Goal: Find specific page/section: Find specific page/section

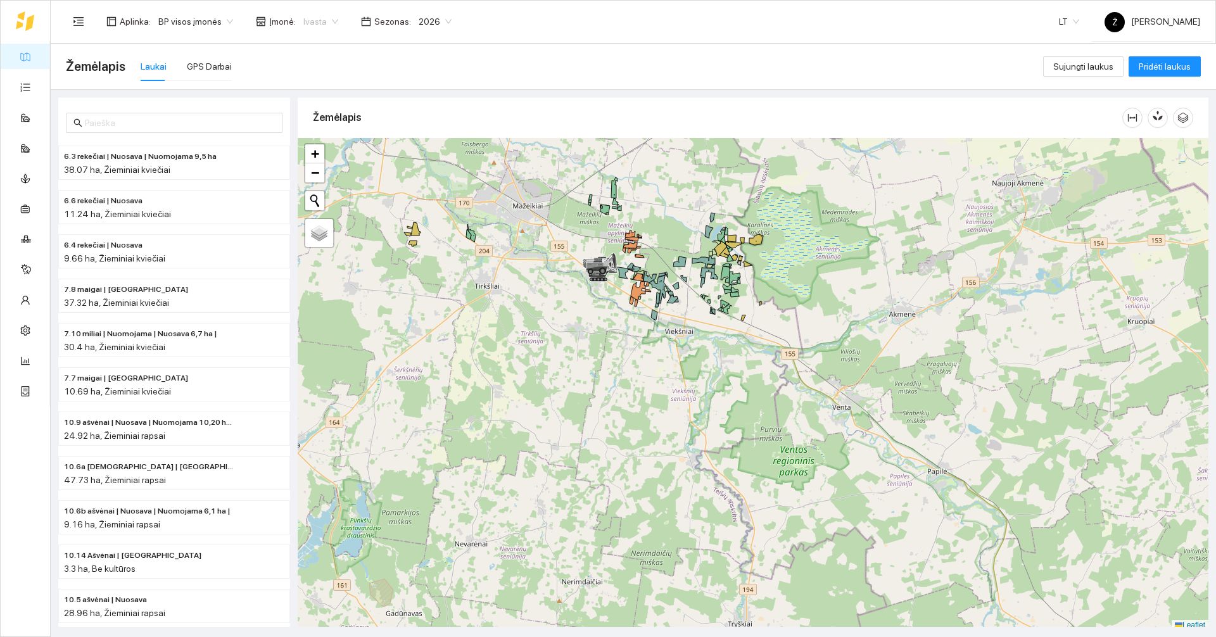
click at [325, 22] on span "Ivasta" at bounding box center [320, 21] width 35 height 19
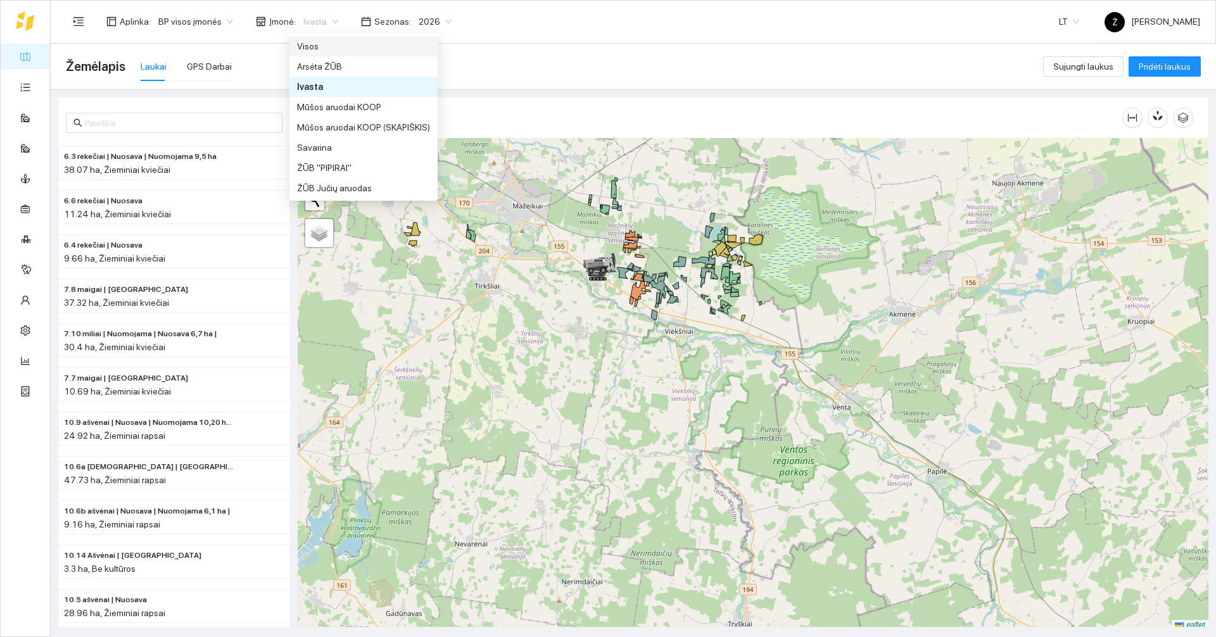
click at [324, 41] on div "Visos" at bounding box center [363, 46] width 133 height 14
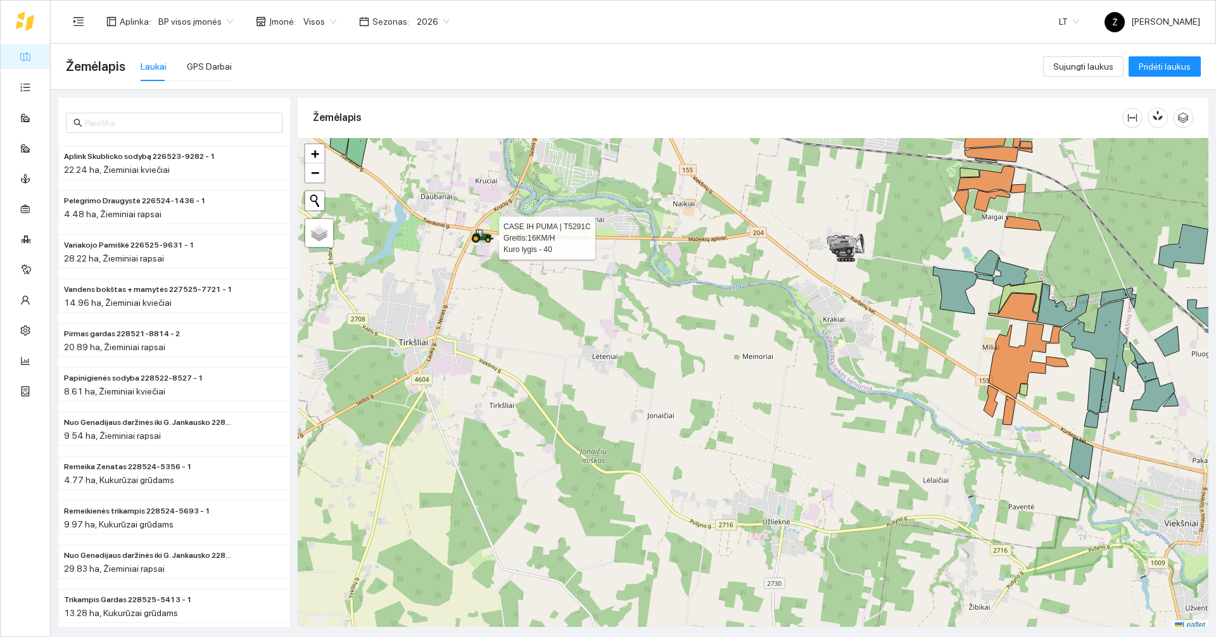
click at [491, 243] on div at bounding box center [753, 384] width 911 height 493
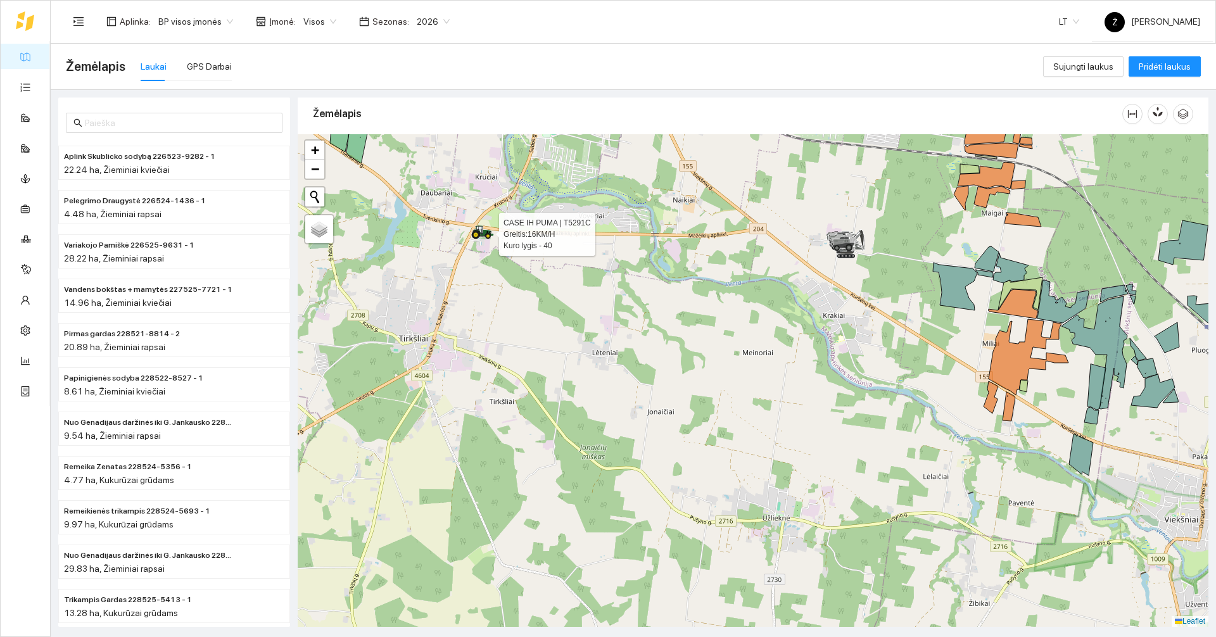
click at [486, 236] on icon at bounding box center [488, 236] width 4 height 4
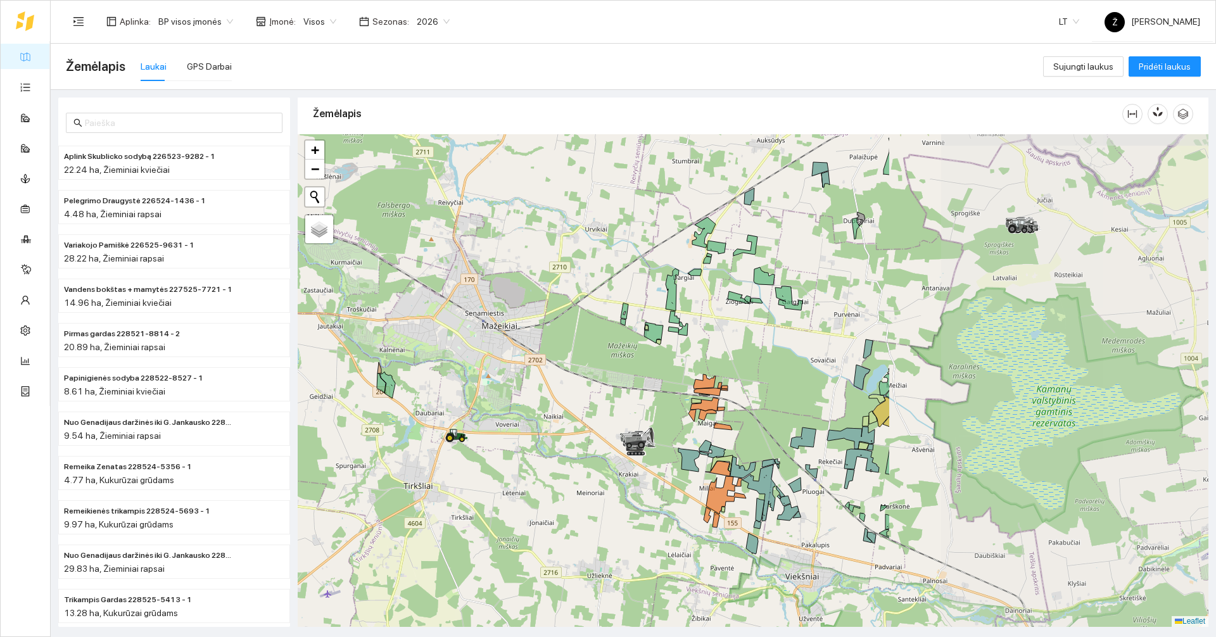
drag, startPoint x: 944, startPoint y: 496, endPoint x: 533, endPoint y: 457, distance: 412.2
click at [533, 457] on div at bounding box center [753, 380] width 911 height 493
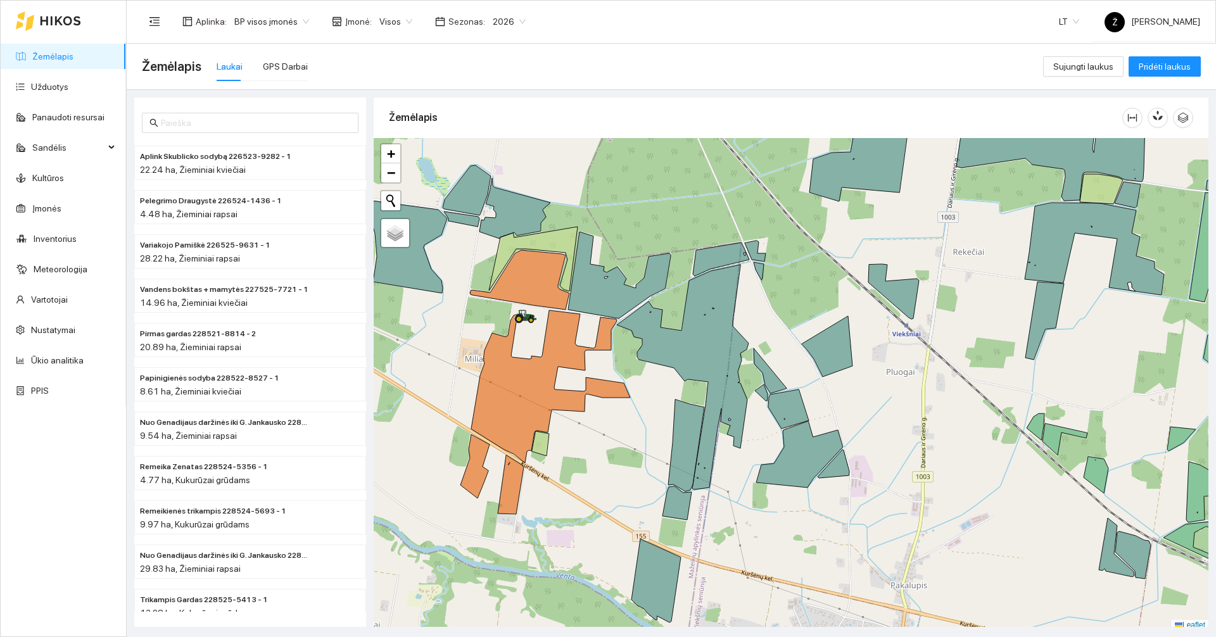
click at [780, 35] on div "Aplinka : BP visos įmonės Įmonė : Visos Sezonas : 2026 LT Ž Žygimantas Kubilius" at bounding box center [671, 21] width 1058 height 41
click at [853, 69] on div "Žemėlapis Laukai GPS Darbai" at bounding box center [592, 66] width 901 height 41
click at [31, 296] on link "Vartotojai" at bounding box center [49, 299] width 37 height 10
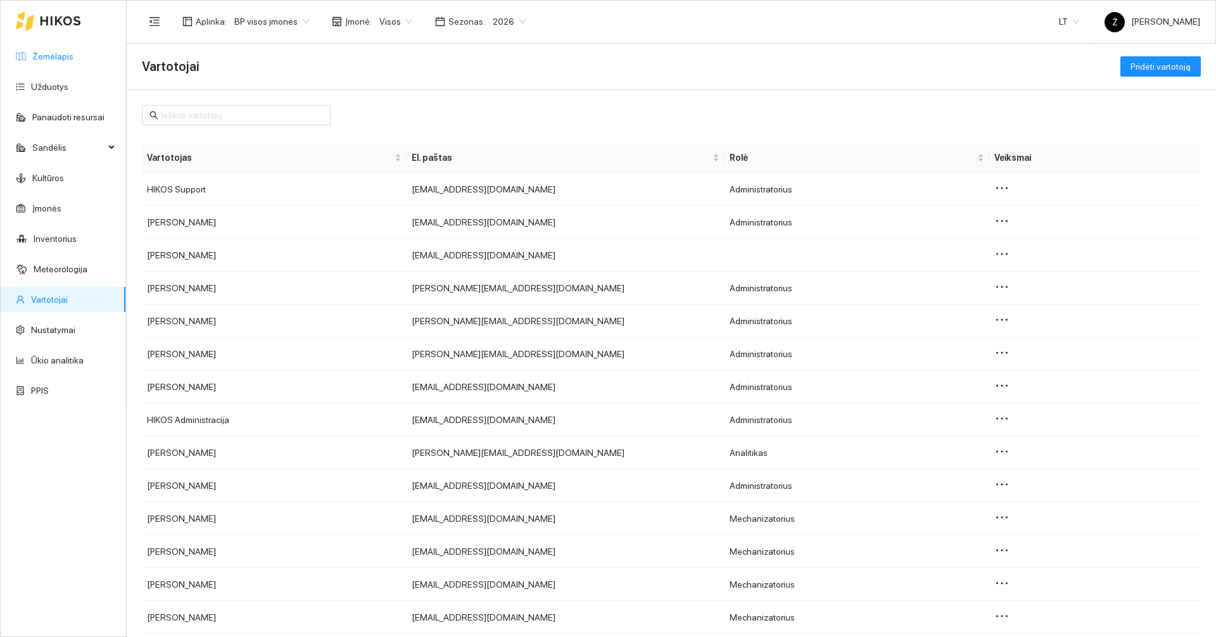
click at [60, 56] on link "Žemėlapis" at bounding box center [52, 56] width 41 height 10
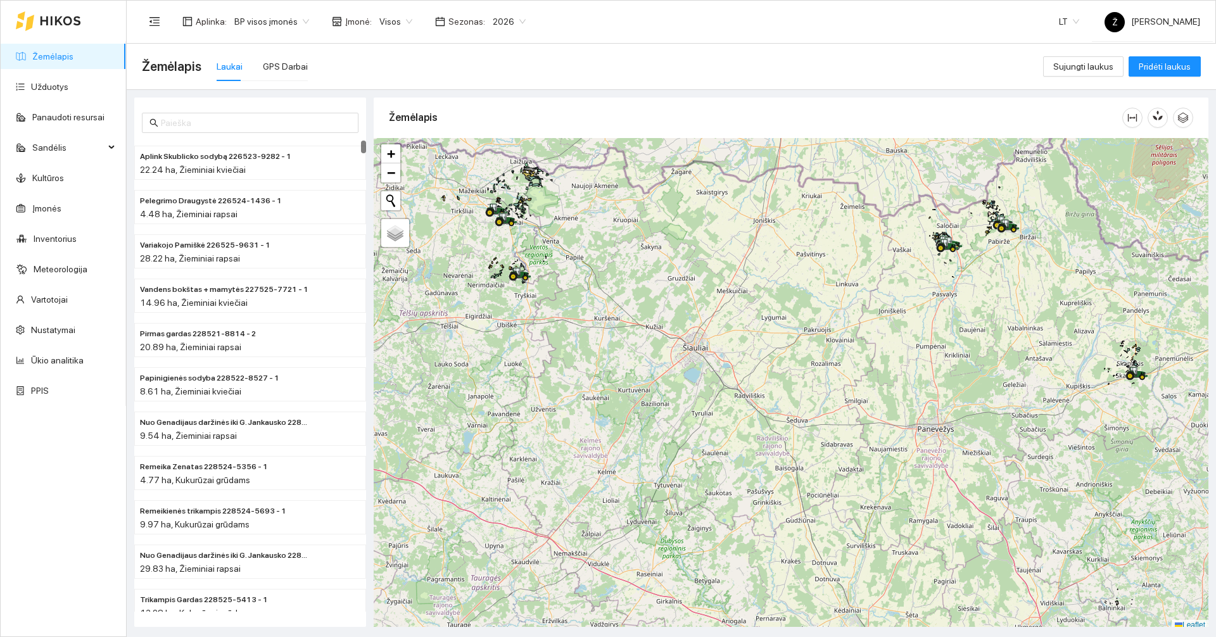
scroll to position [4, 0]
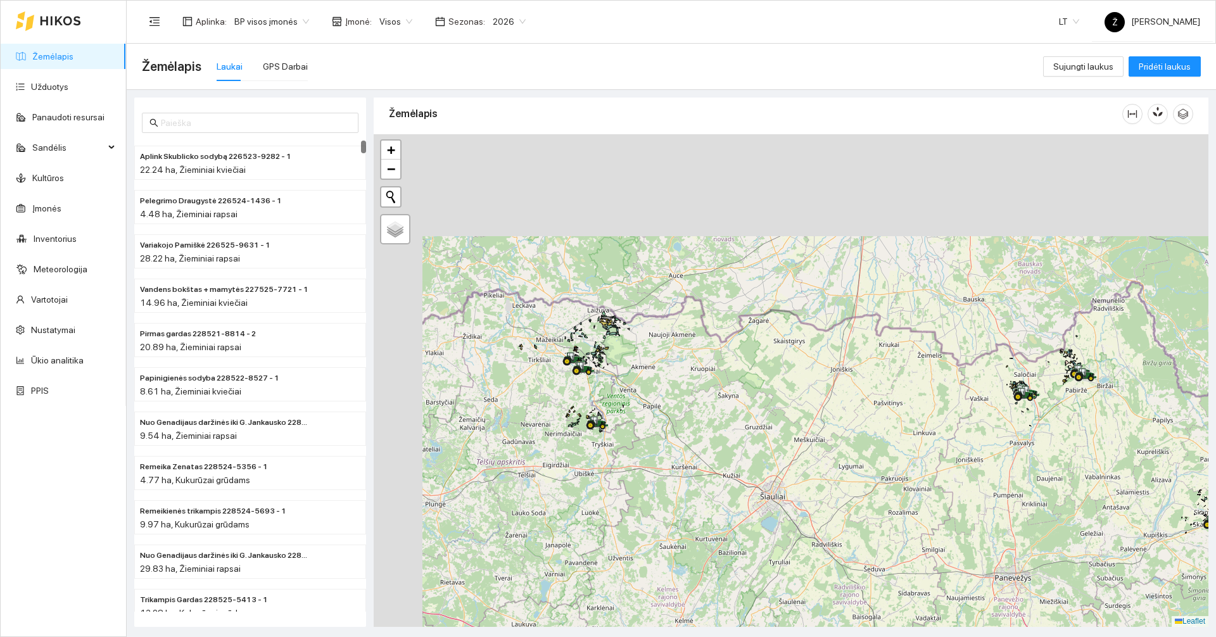
drag, startPoint x: 719, startPoint y: 326, endPoint x: 802, endPoint y: 497, distance: 190.3
click at [808, 499] on div at bounding box center [791, 380] width 835 height 493
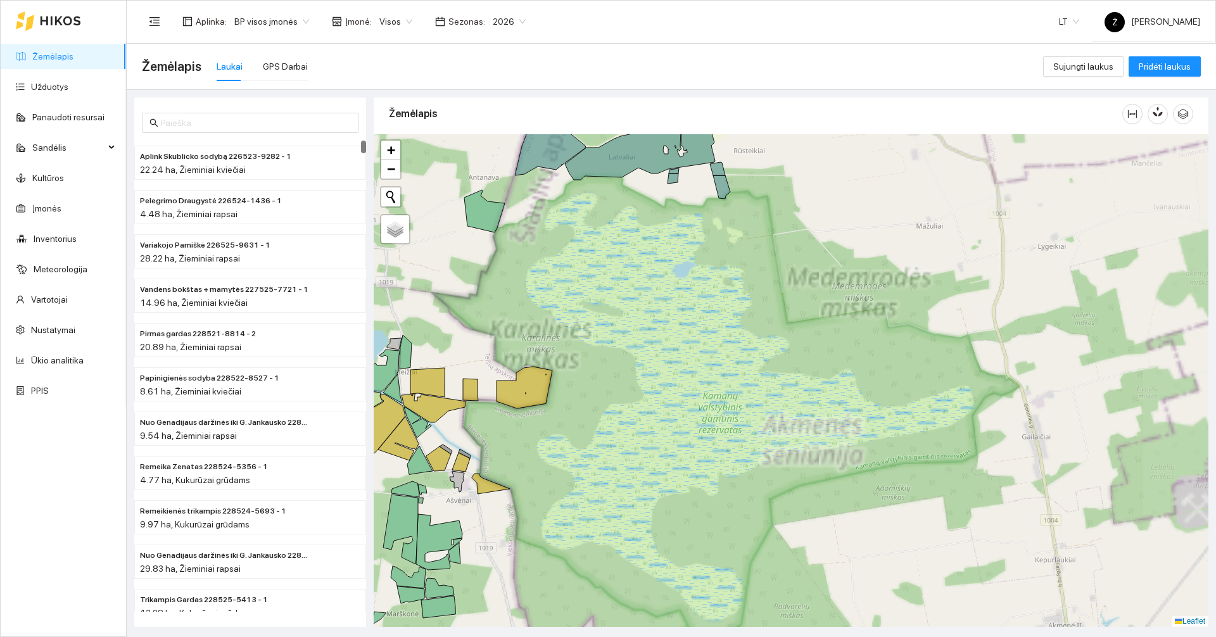
drag, startPoint x: 626, startPoint y: 305, endPoint x: 695, endPoint y: 491, distance: 198.8
click at [695, 491] on div at bounding box center [791, 380] width 835 height 493
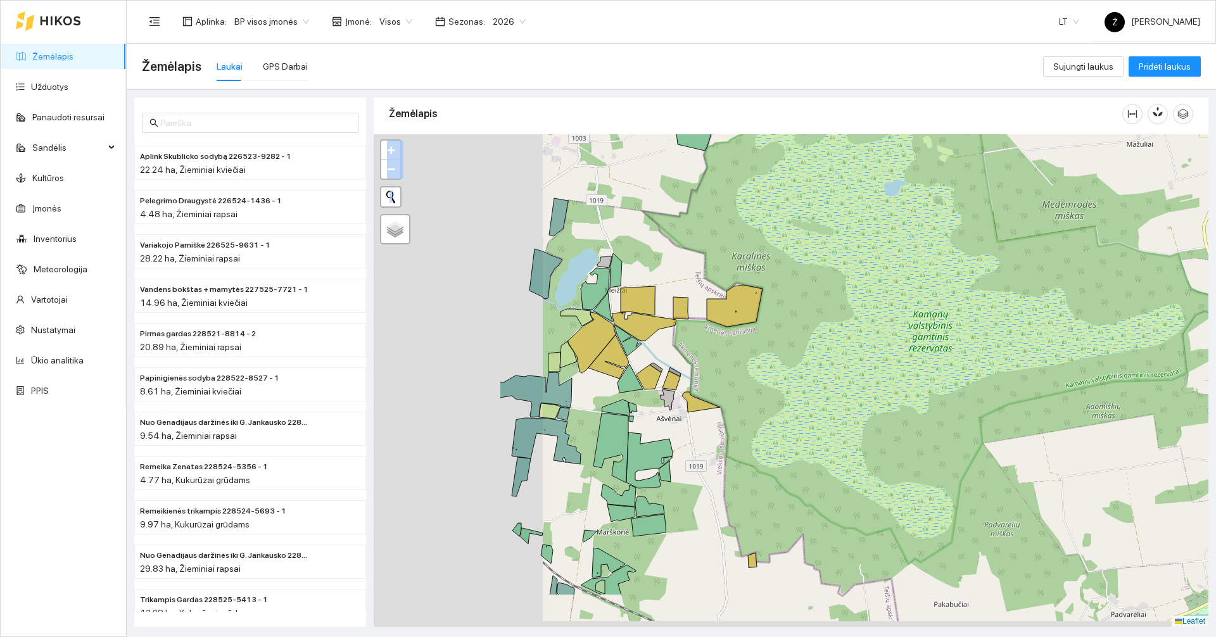
drag, startPoint x: 736, startPoint y: 321, endPoint x: 918, endPoint y: 256, distance: 193.5
click at [913, 256] on div at bounding box center [791, 380] width 835 height 493
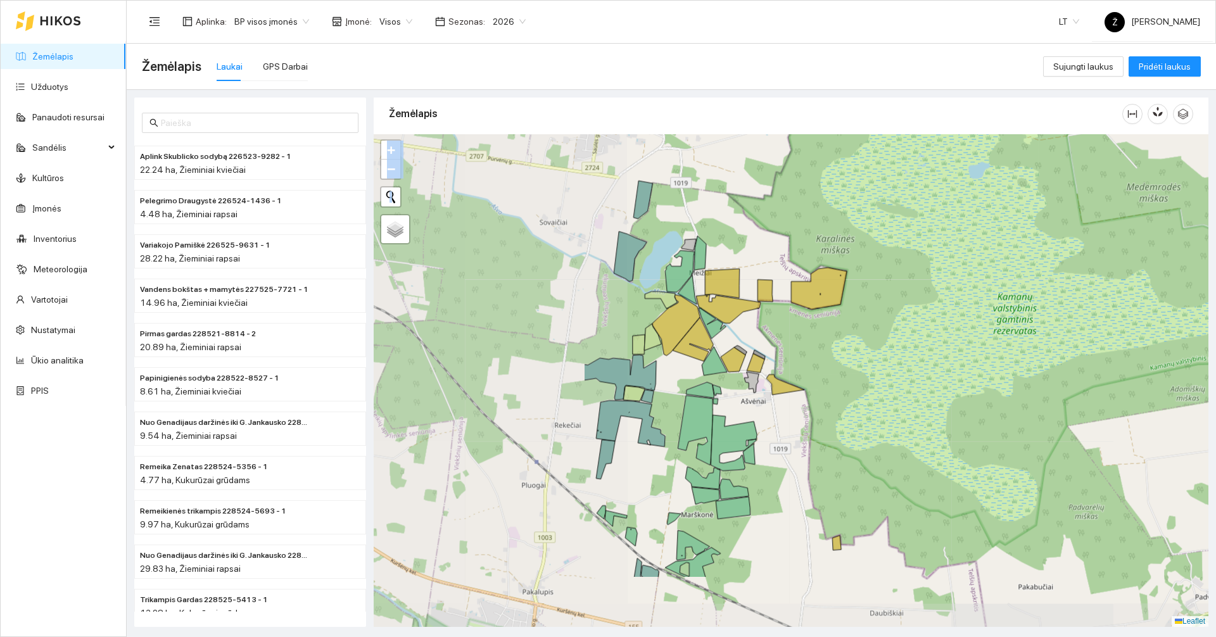
click at [886, 305] on div at bounding box center [791, 380] width 835 height 493
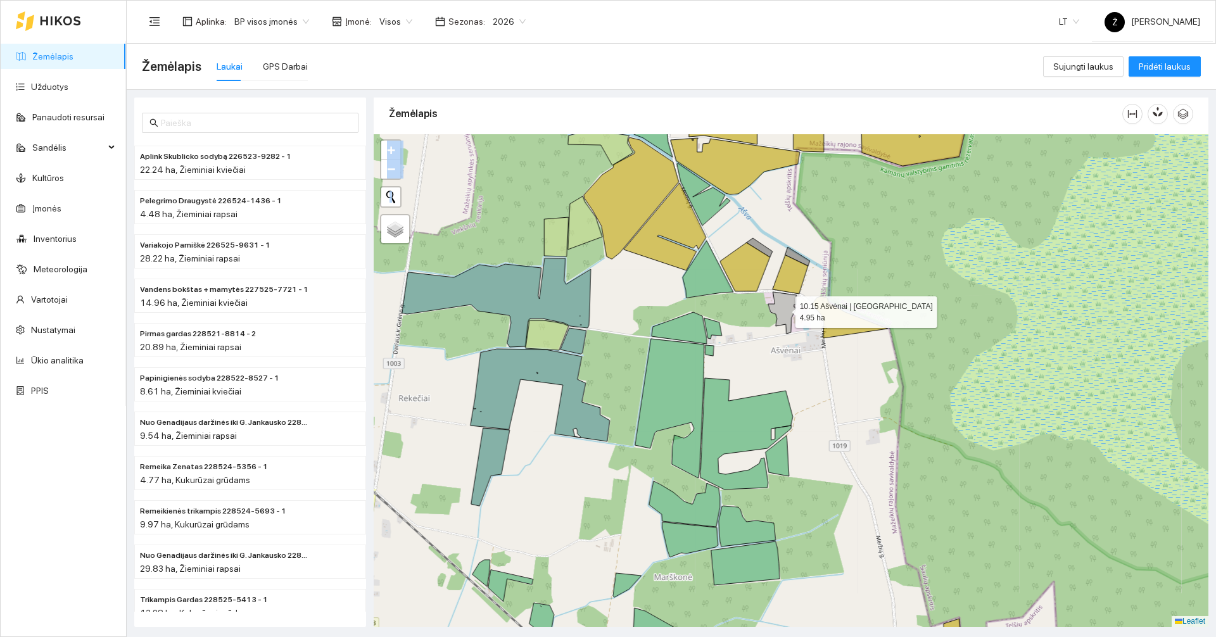
click at [788, 317] on icon at bounding box center [782, 313] width 28 height 42
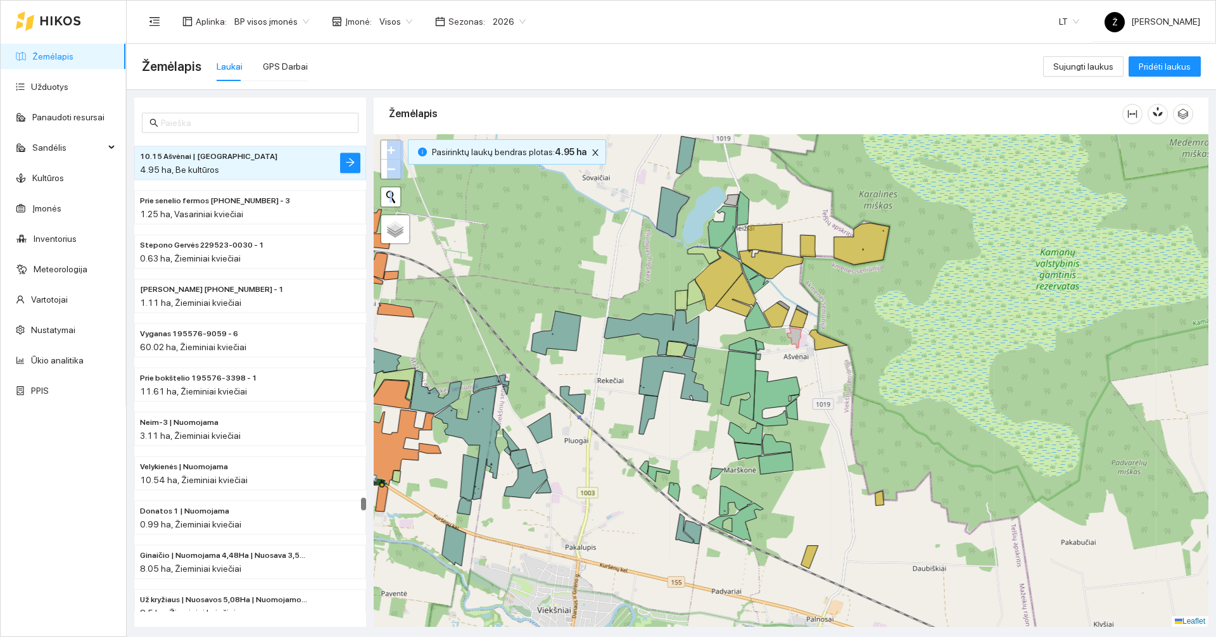
drag, startPoint x: 823, startPoint y: 212, endPoint x: 748, endPoint y: 215, distance: 75.5
click at [822, 213] on div at bounding box center [791, 380] width 835 height 493
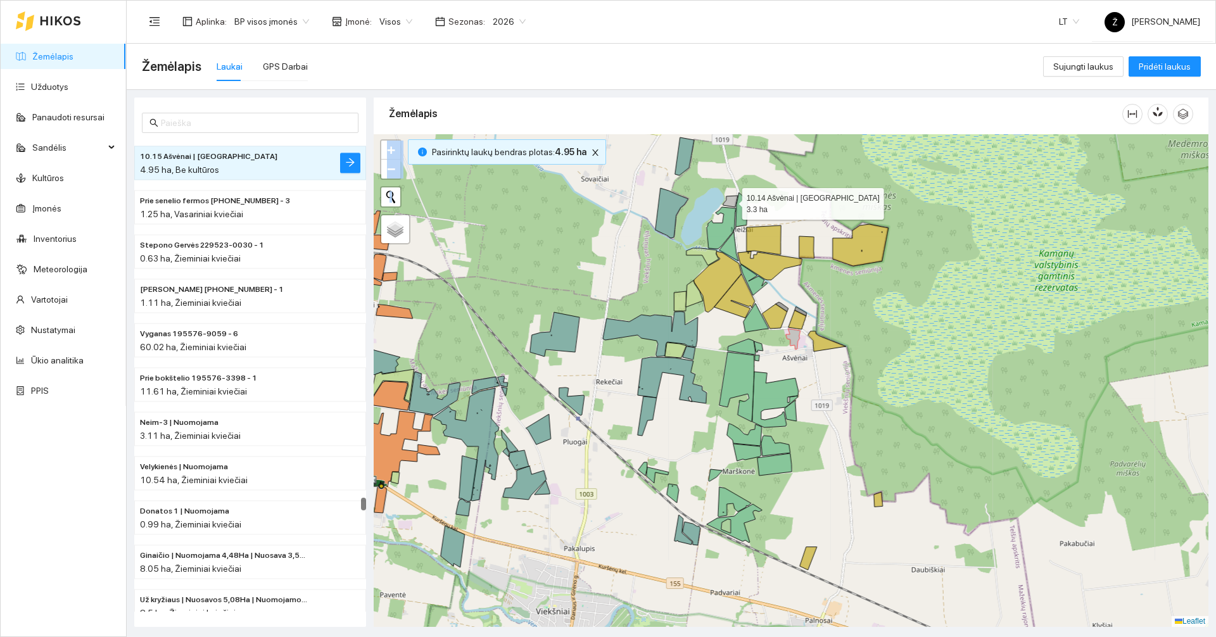
click at [730, 199] on icon at bounding box center [730, 201] width 15 height 11
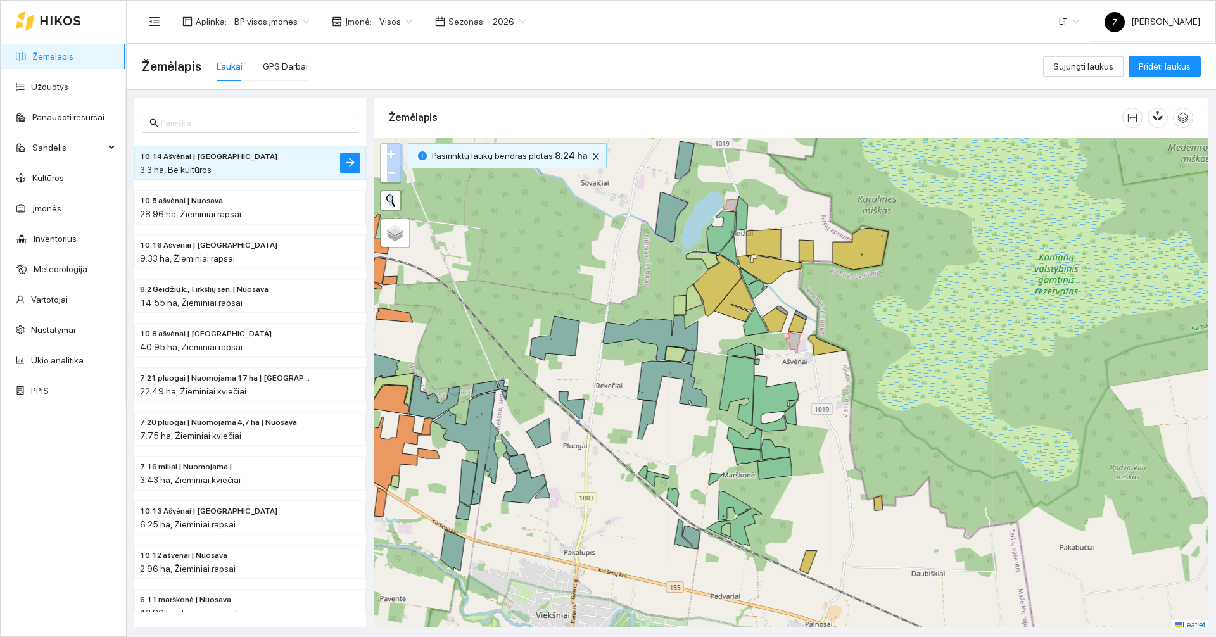
scroll to position [4, 0]
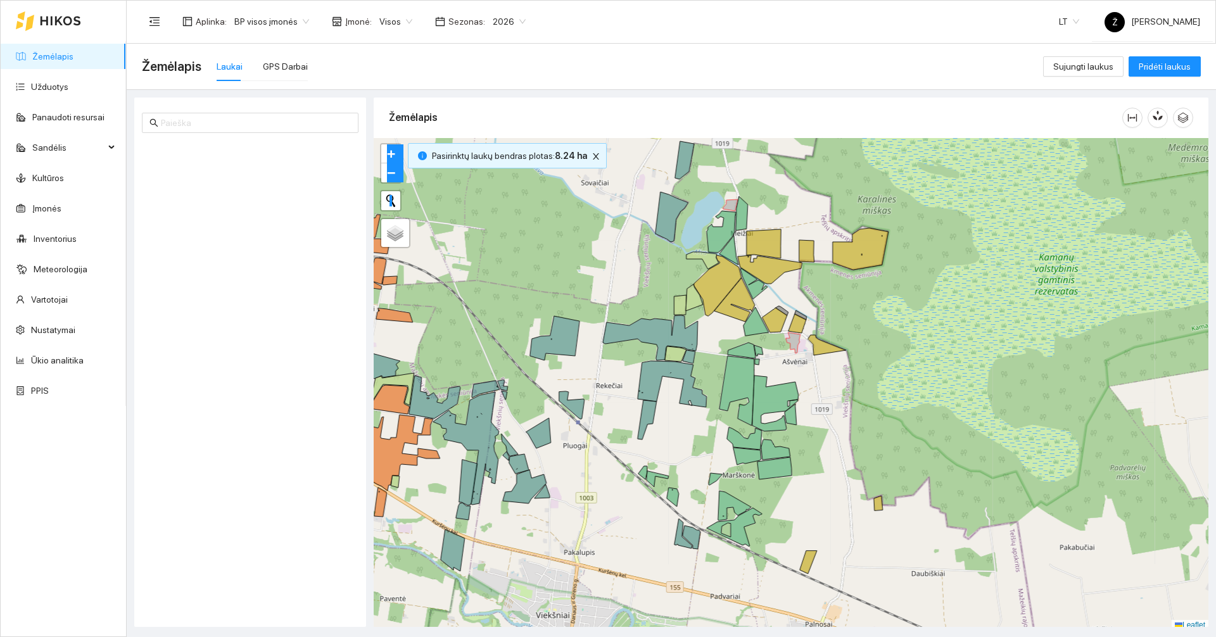
scroll to position [4, 0]
